Goal: Find specific page/section: Find specific page/section

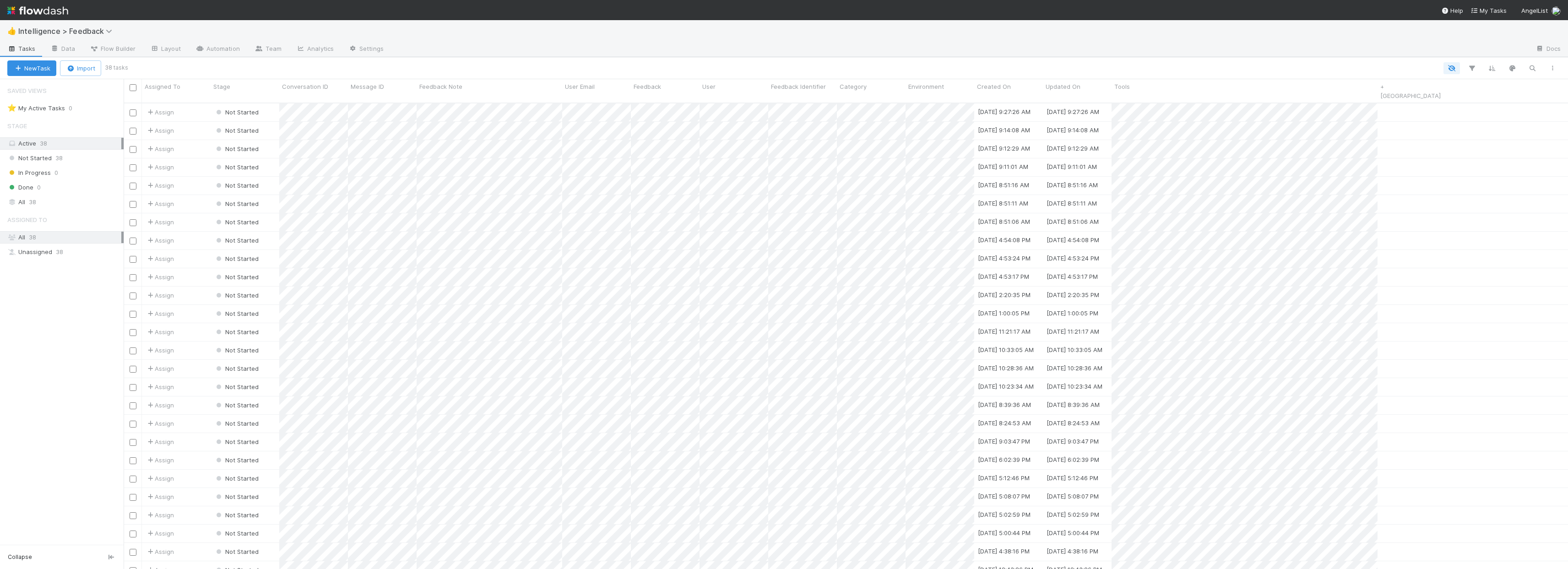
scroll to position [467, 1437]
click at [92, 35] on span "Intelligence > Feedback" at bounding box center [67, 32] width 98 height 10
click at [70, 165] on div "📓 Intelligence > QAs" at bounding box center [119, 170] width 218 height 10
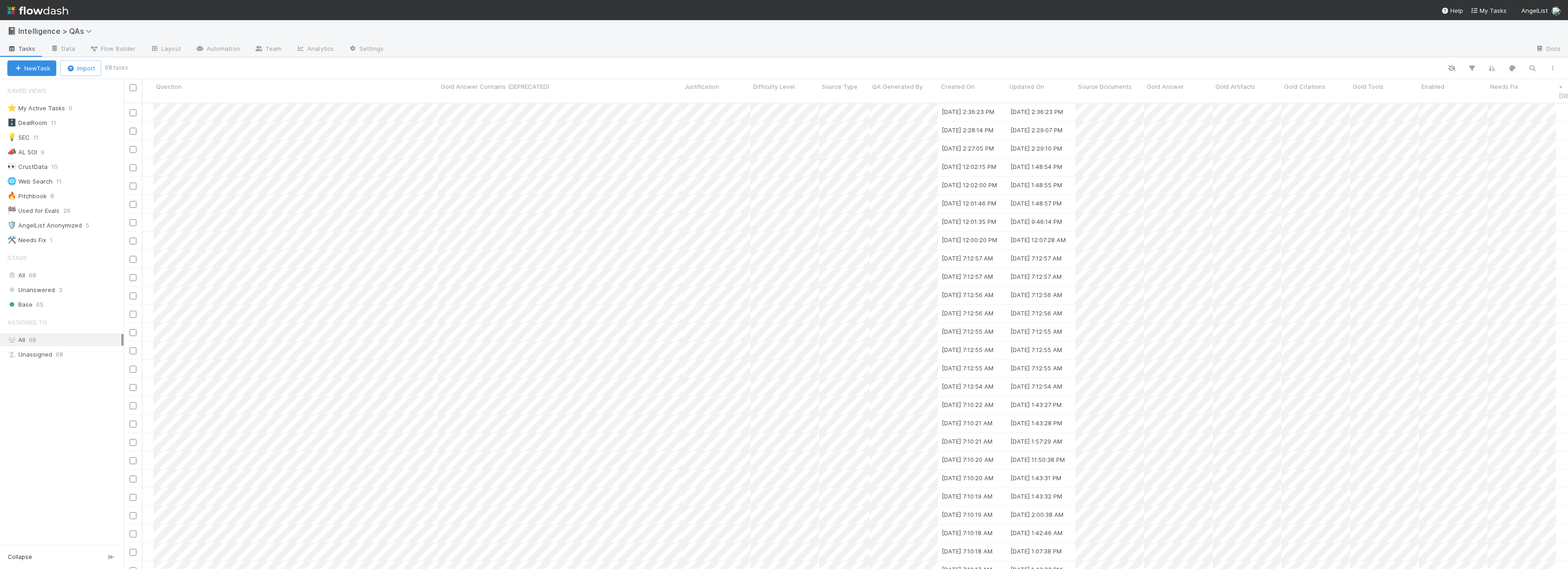
scroll to position [0, 189]
click at [1123, 161] on div at bounding box center [784, 284] width 1568 height 569
click at [1079, 156] on div at bounding box center [1144, 157] width 137 height 24
click at [1259, 156] on div at bounding box center [784, 284] width 1568 height 569
click at [1167, 153] on div at bounding box center [784, 284] width 1568 height 569
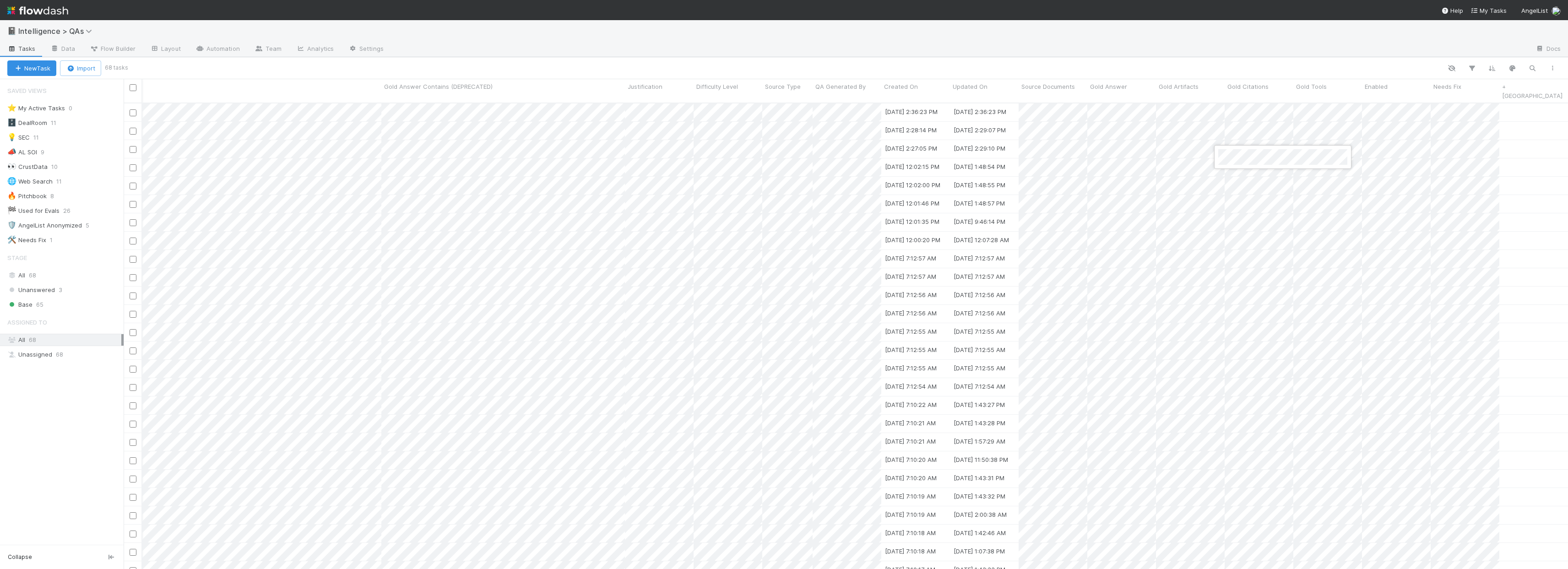
click at [1199, 156] on div at bounding box center [784, 284] width 1568 height 569
click at [1193, 185] on div at bounding box center [784, 284] width 1568 height 569
click at [448, 37] on div "📓 Intelligence > QAs" at bounding box center [784, 31] width 1568 height 22
click at [1073, 42] on div at bounding box center [959, 49] width 1137 height 14
click at [70, 49] on link "Data" at bounding box center [62, 49] width 39 height 14
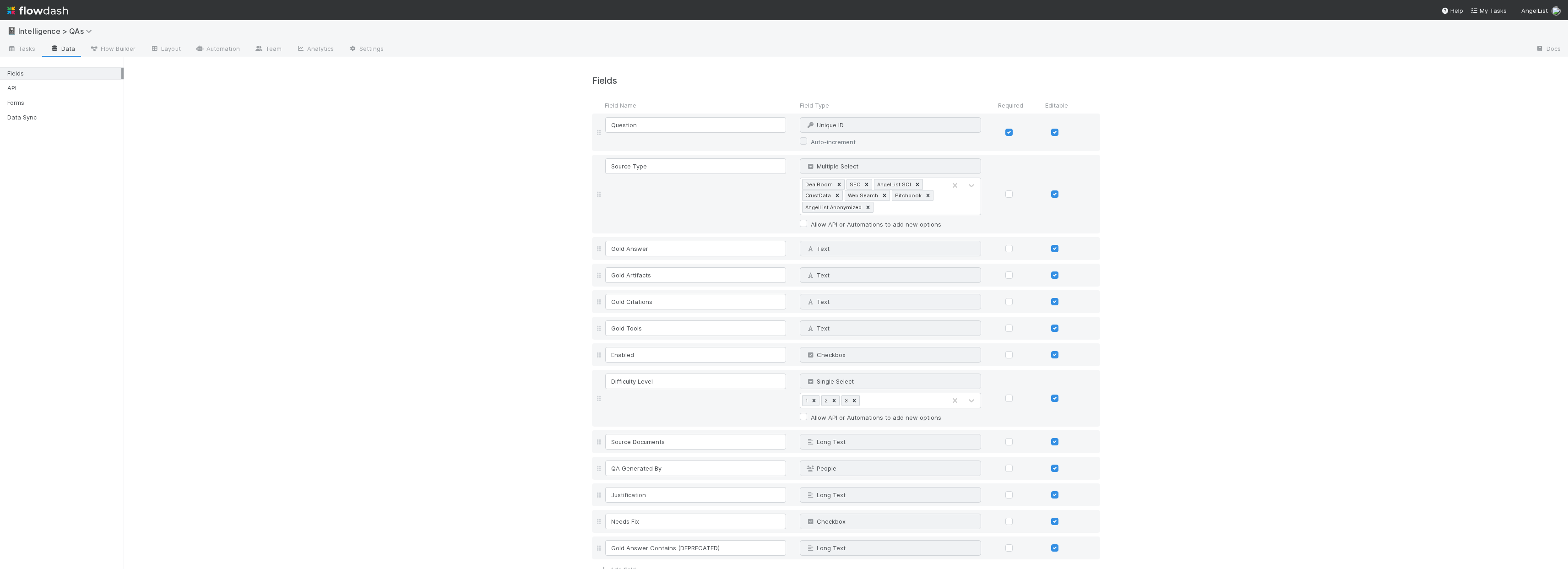
scroll to position [37, 0]
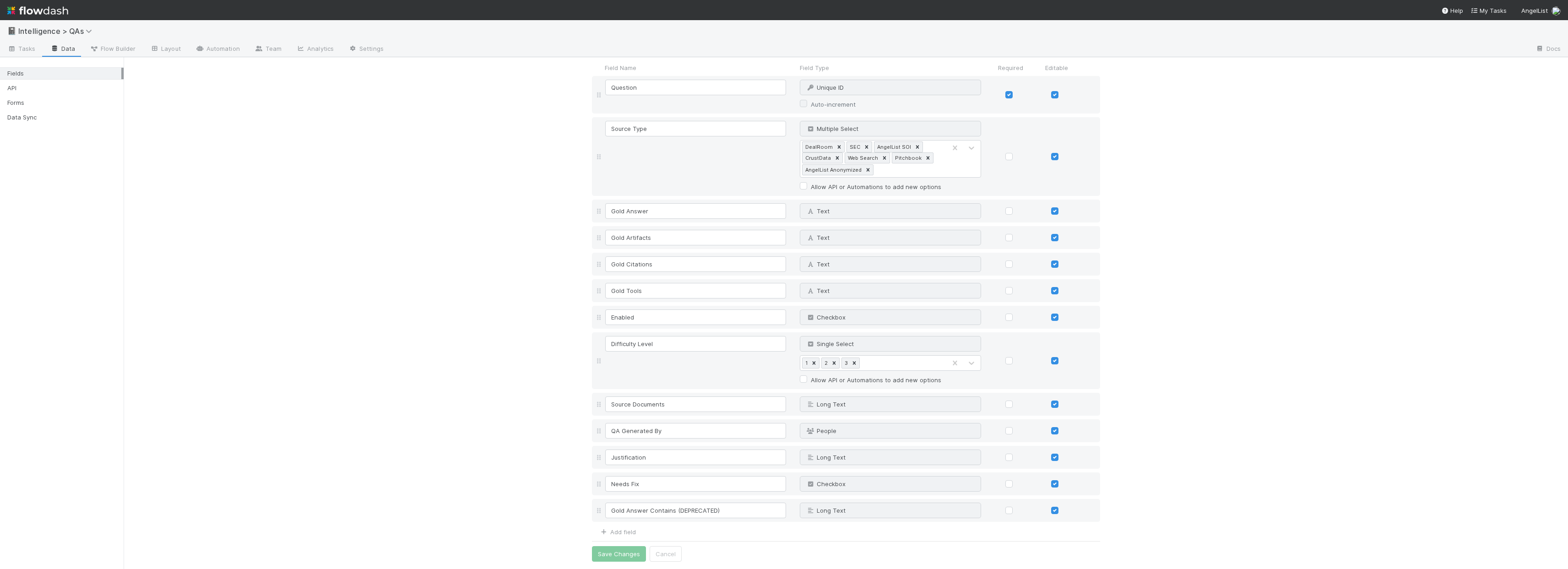
click at [1232, 431] on div "Fields Field Name Field Type Required Editable Question Unique ID Why can't I e…" at bounding box center [845, 294] width 1444 height 550
drag, startPoint x: 1259, startPoint y: 231, endPoint x: 1287, endPoint y: 142, distance: 93.3
click at [1259, 231] on div "Fields Field Name Field Type Required Editable Question Unique ID Why can't I e…" at bounding box center [845, 296] width 1444 height 550
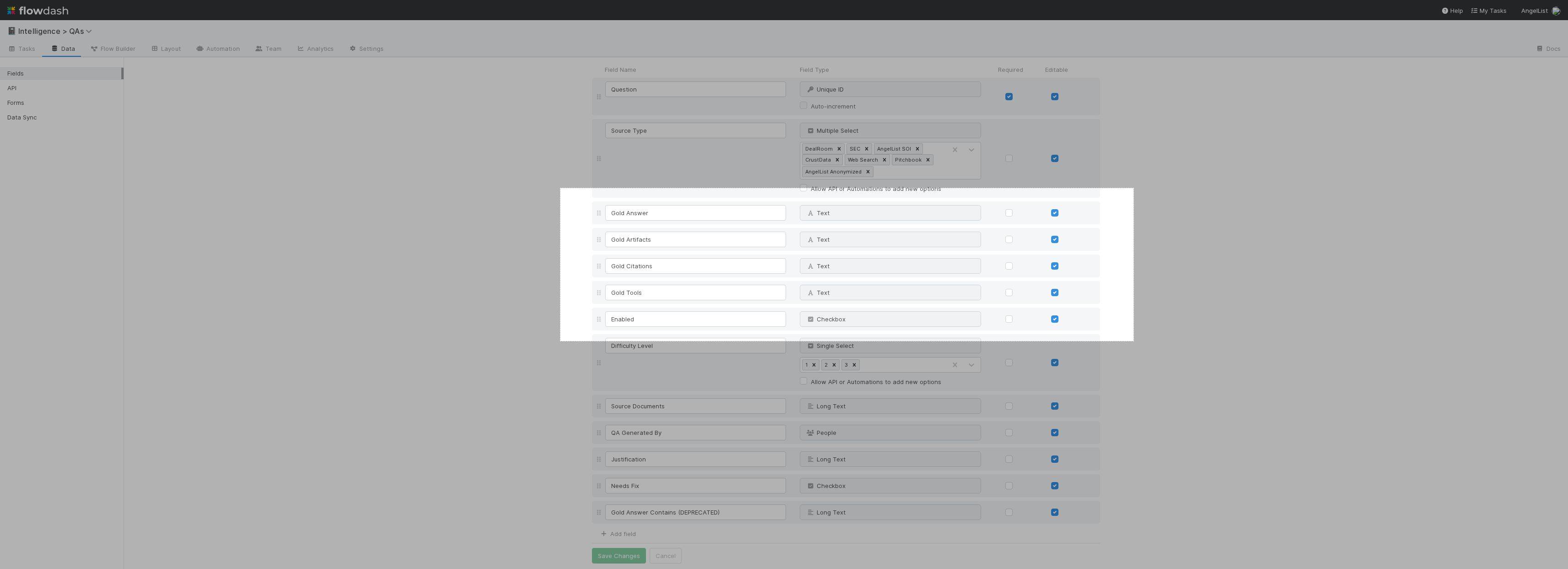
drag, startPoint x: 560, startPoint y: 188, endPoint x: 1150, endPoint y: 341, distance: 609.5
click at [1150, 341] on div "1252 X 334" at bounding box center [784, 284] width 1568 height 569
click at [1178, 300] on link "Copy" at bounding box center [1171, 300] width 24 height 10
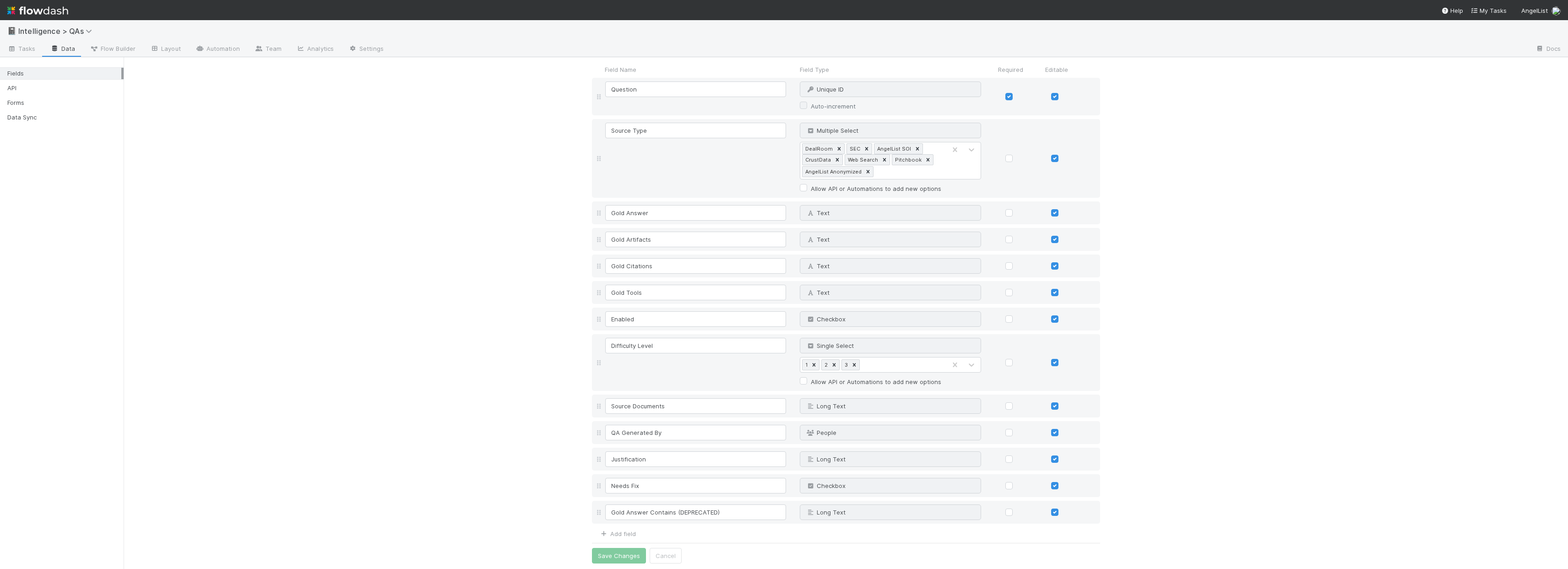
click at [1290, 179] on div "Fields Field Name Field Type Required Editable Question Unique ID Why can't I e…" at bounding box center [845, 296] width 1444 height 550
click at [1363, 131] on div "Fields Field Name Field Type Required Editable Question Unique ID Why can't I e…" at bounding box center [845, 296] width 1444 height 550
